Goal: Task Accomplishment & Management: Manage account settings

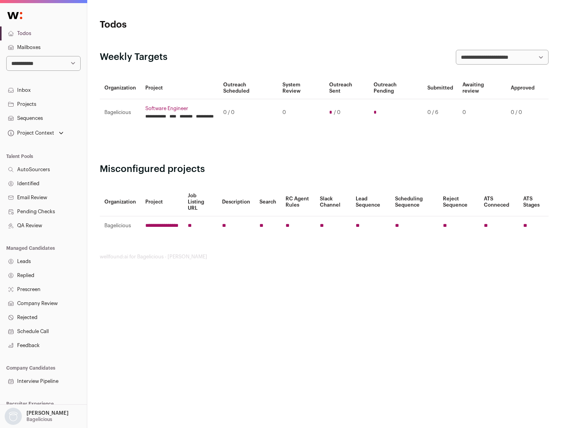
click at [43, 104] on link "Projects" at bounding box center [43, 104] width 87 height 14
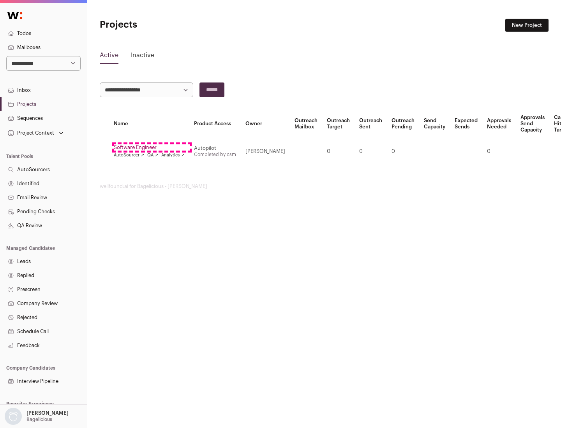
click at [151, 148] on link "Software Engineer" at bounding box center [149, 147] width 71 height 6
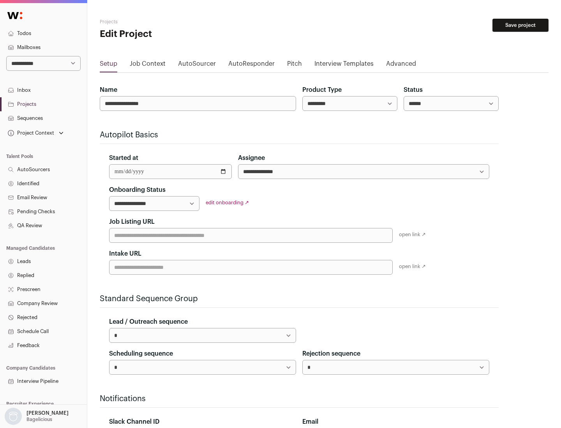
click at [520, 25] on button "Save project" at bounding box center [520, 25] width 56 height 13
